Goal: Transaction & Acquisition: Purchase product/service

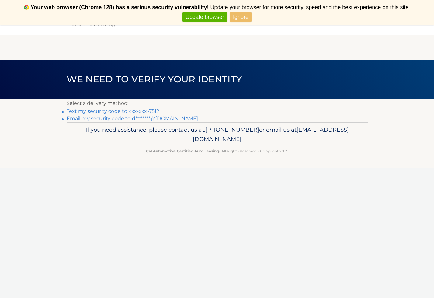
click at [204, 17] on link "Update browser" at bounding box center [205, 17] width 45 height 10
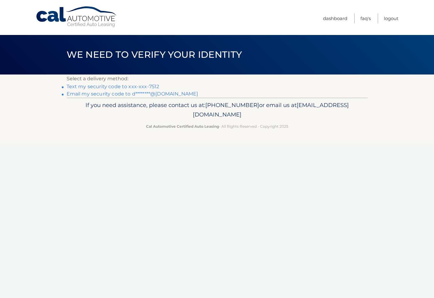
click at [107, 87] on link "Text my security code to xxx-xxx-7512" at bounding box center [113, 87] width 93 height 6
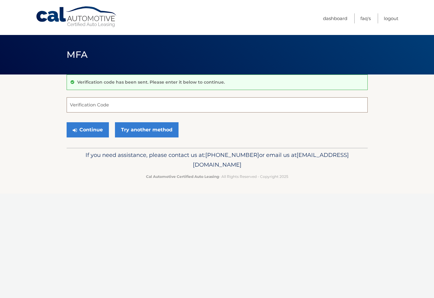
click at [106, 106] on input "Verification Code" at bounding box center [217, 104] width 301 height 15
type input "189255"
click at [95, 130] on button "Continue" at bounding box center [88, 129] width 42 height 15
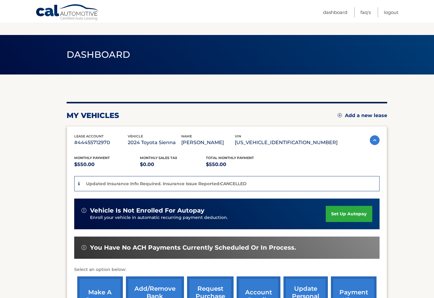
scroll to position [74, 0]
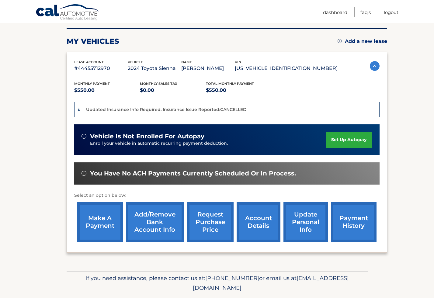
click at [100, 227] on link "make a payment" at bounding box center [100, 222] width 46 height 40
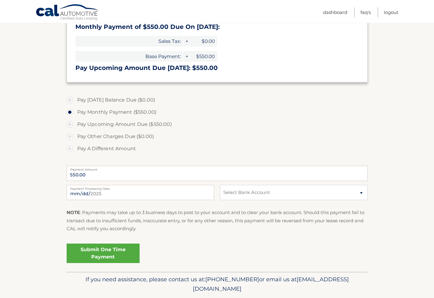
scroll to position [117, 0]
click at [237, 194] on select "Select Bank Account Checking FLAGSTAR BANK, NA *****0737 Checking JPMORGAN CHAS…" at bounding box center [294, 192] width 148 height 15
select select "YzlhOWQ4MGMtY2NmOC00OWU1LTk2MDYtZTg2Y2U2MjRiODc5"
click at [387, 12] on link "Logout" at bounding box center [391, 12] width 15 height 10
